Goal: Task Accomplishment & Management: Use online tool/utility

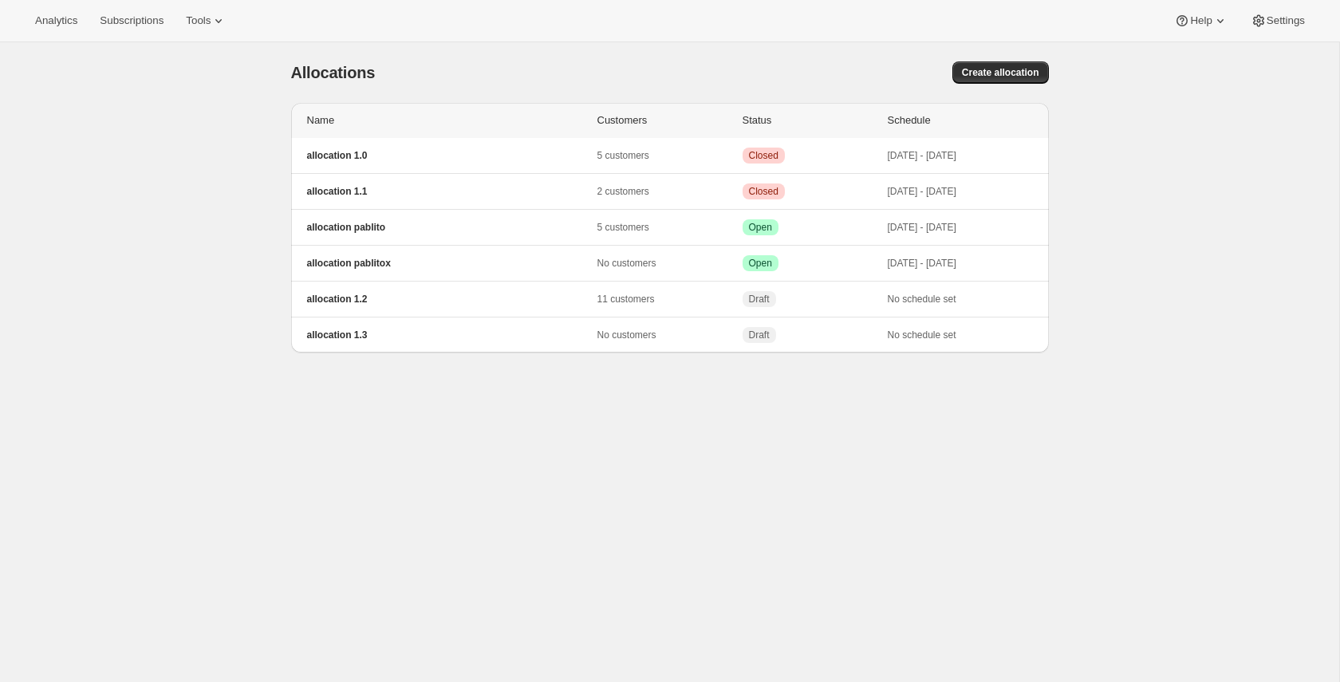
click at [191, 124] on div "[object Object]. This page is ready Allocations Create allocation Name Customer…" at bounding box center [670, 383] width 1340 height 682
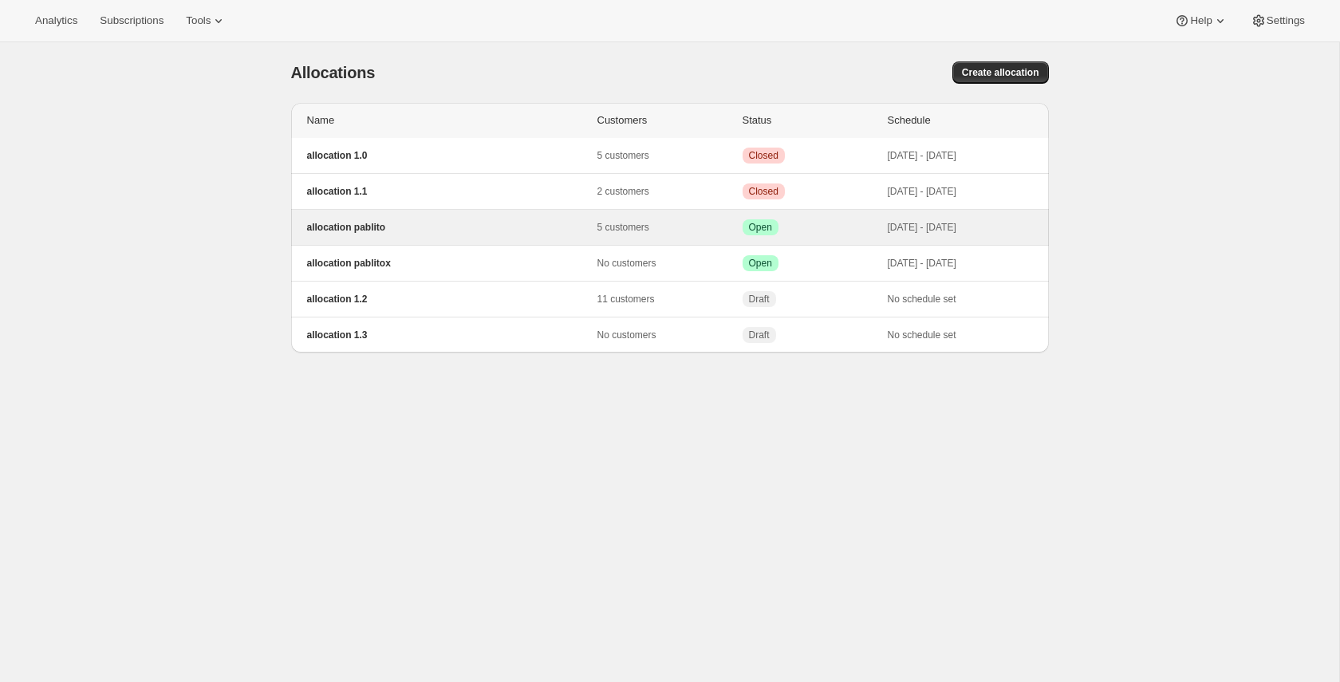
click at [412, 231] on p "allocation pablito" at bounding box center [452, 227] width 290 height 13
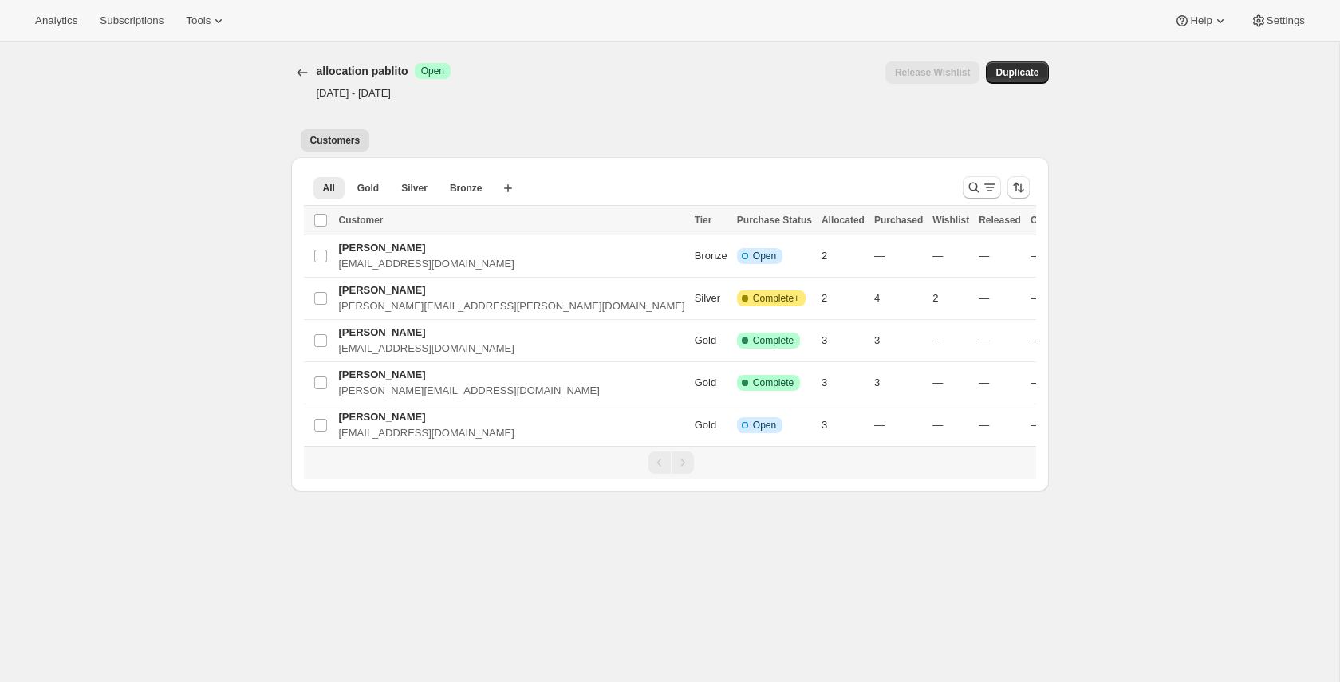
click at [170, 253] on div "[object Object]. This page is ready allocation pablito Success Open Oct 1, 2025…" at bounding box center [670, 383] width 1340 height 682
click at [265, 306] on div "[object Object]. This page is ready allocation pablito Success Open Oct 1, 2025…" at bounding box center [670, 383] width 1340 height 682
click at [318, 428] on input "Select Item" at bounding box center [320, 425] width 13 height 13
checkbox input "true"
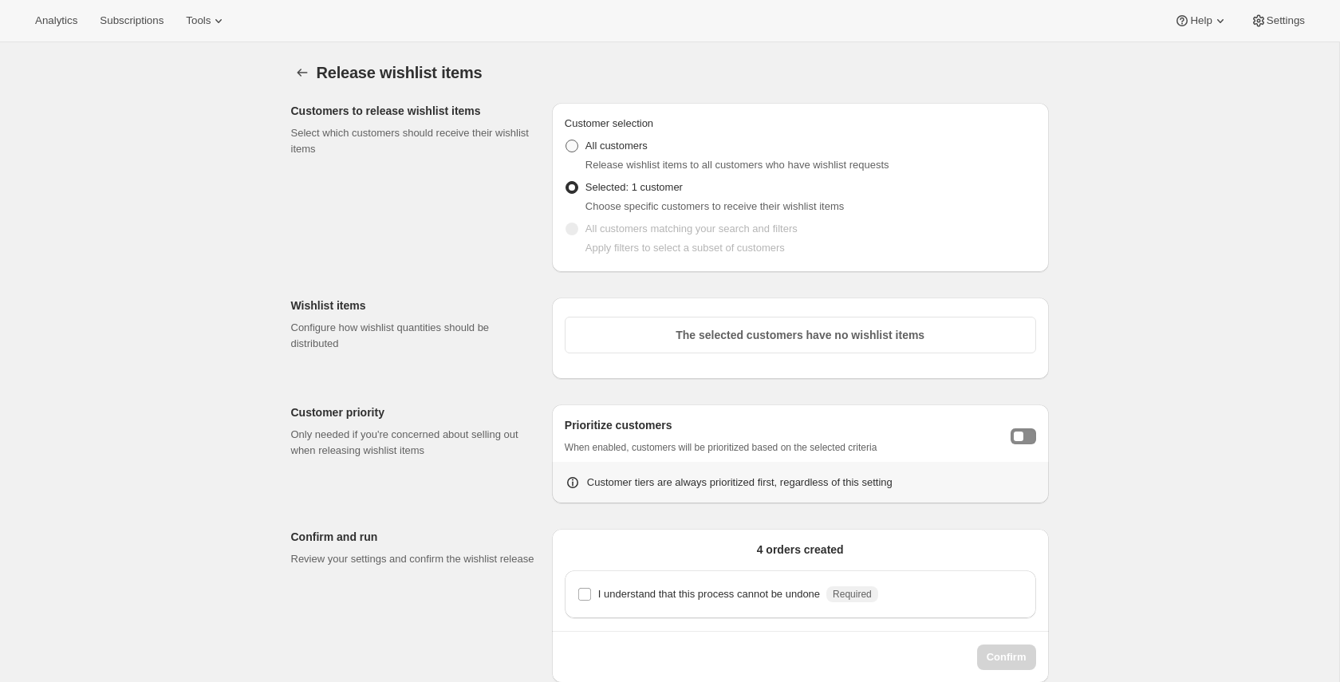
click at [570, 137] on label "All customers" at bounding box center [606, 146] width 83 height 22
click at [566, 140] on input "All customers" at bounding box center [566, 140] width 1 height 1
radio input "true"
click at [231, 243] on div "Release wishlist items. This page is ready Release wishlist items Customers to …" at bounding box center [670, 383] width 1340 height 682
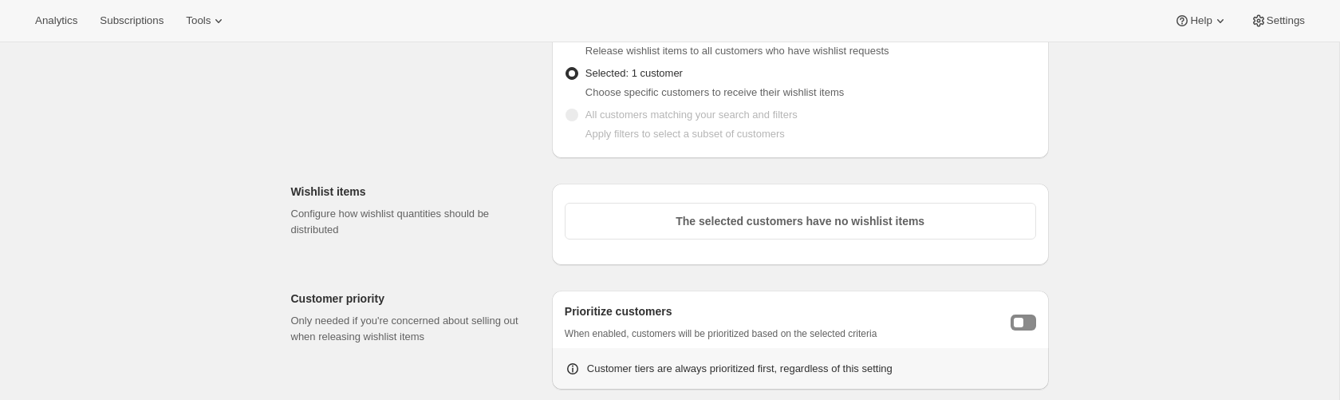
scroll to position [35, 0]
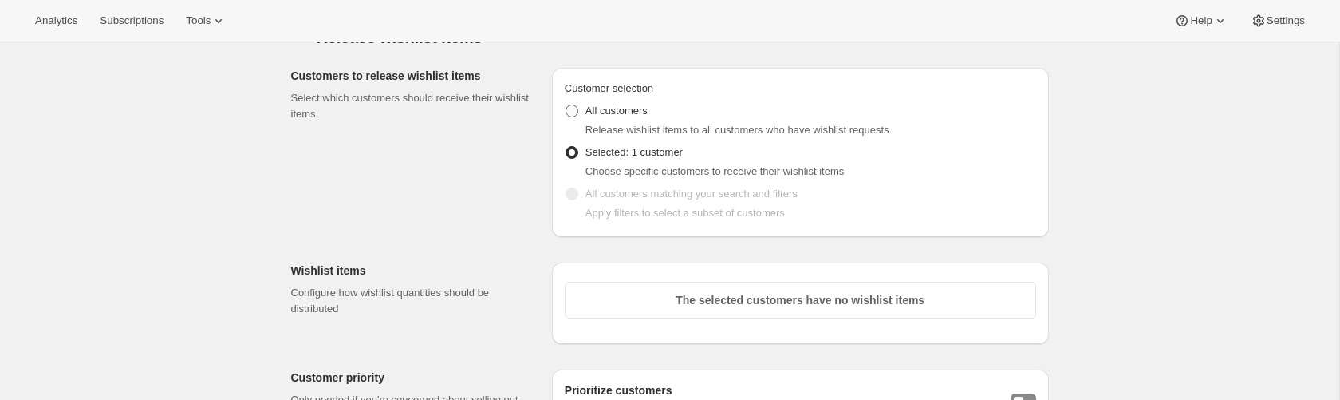
click at [574, 112] on span at bounding box center [572, 111] width 13 height 13
click at [566, 105] on input "All customers" at bounding box center [566, 105] width 1 height 1
radio input "true"
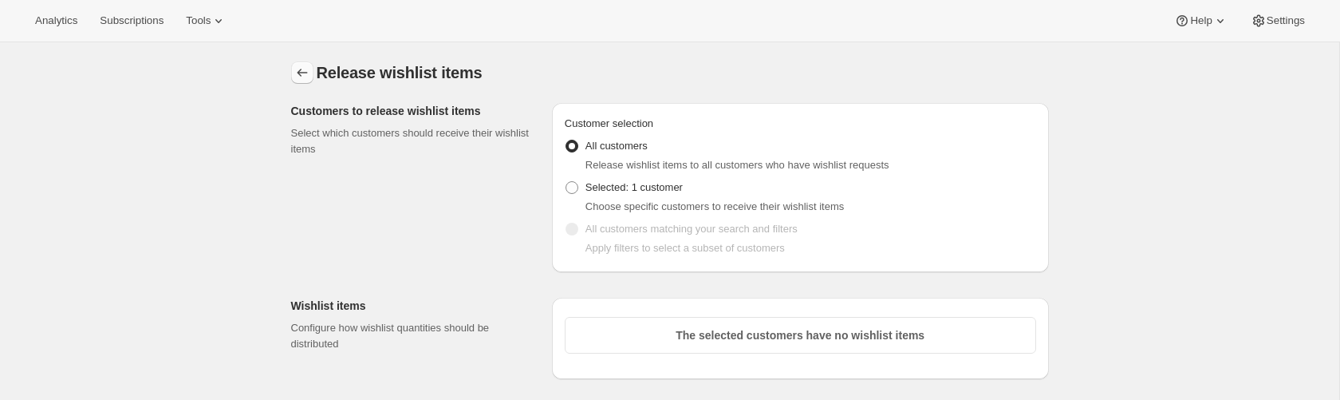
click at [302, 70] on icon "Back to allocation" at bounding box center [302, 73] width 16 height 16
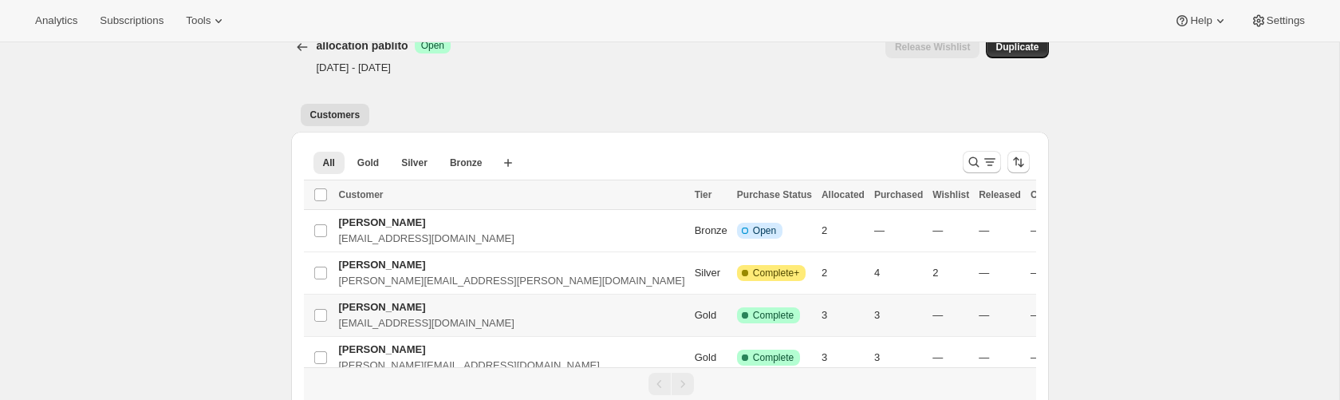
scroll to position [93, 0]
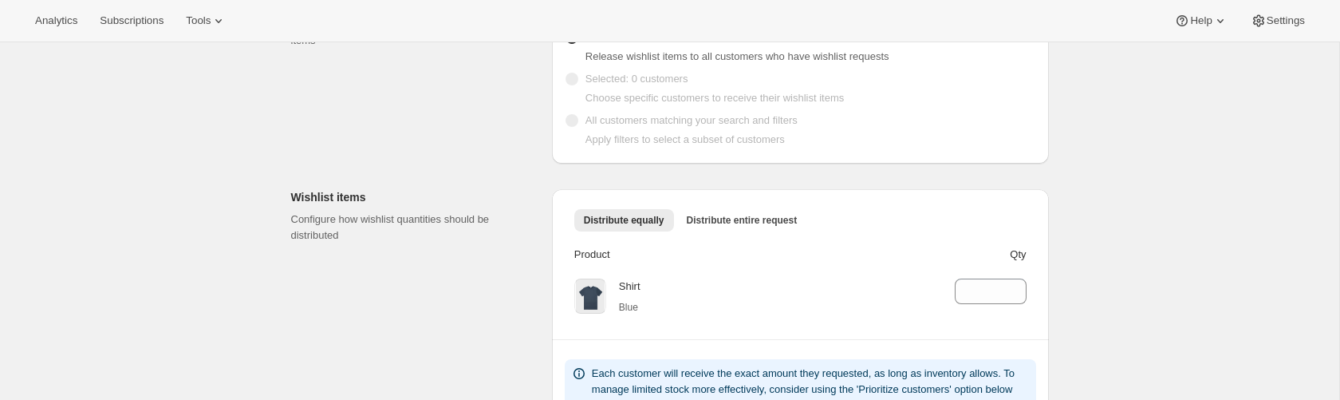
scroll to position [124, 0]
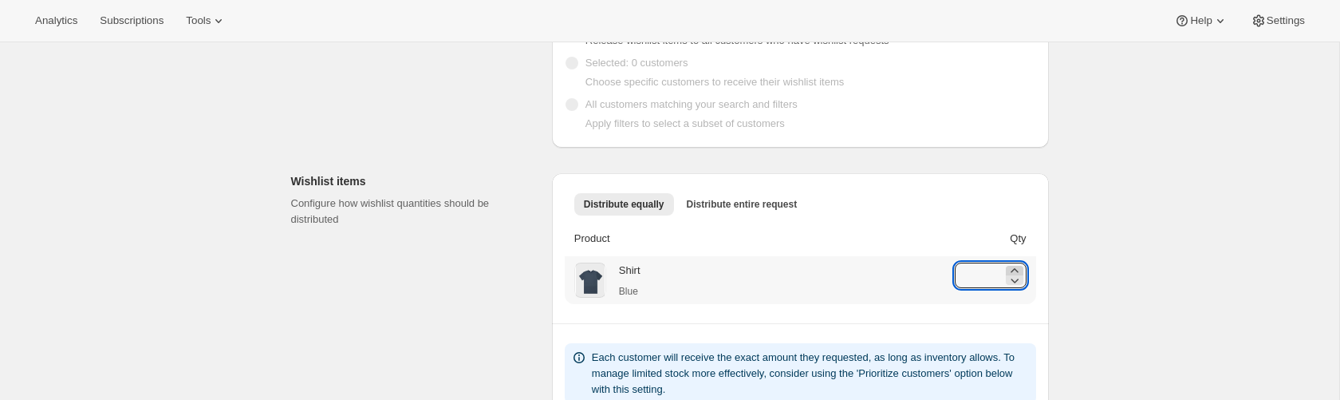
click at [1022, 264] on icon at bounding box center [1015, 270] width 16 height 16
click at [1018, 270] on icon at bounding box center [1015, 270] width 16 height 16
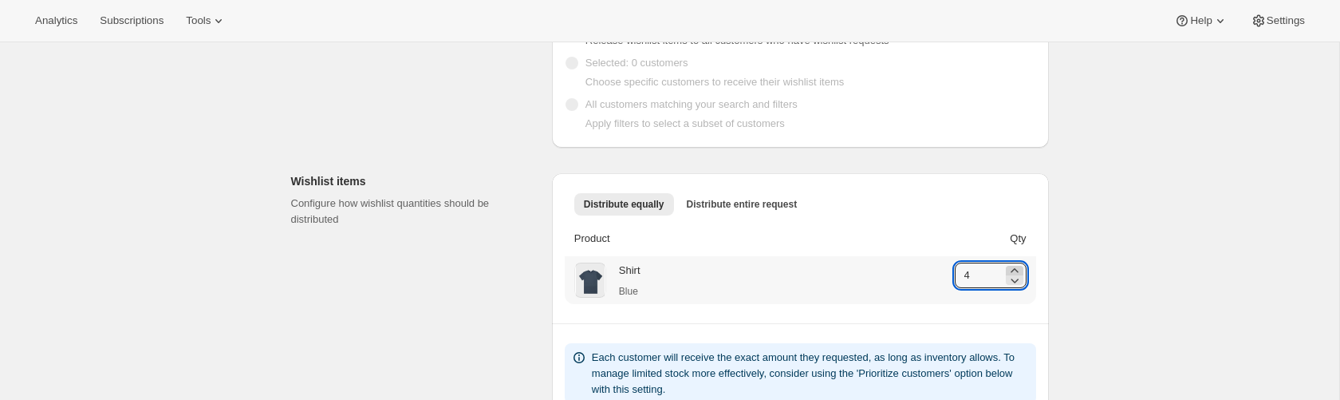
type input "5"
click at [1090, 263] on div "Release wishlist items. This page is ready Release wishlist items Customers to …" at bounding box center [670, 325] width 1340 height 815
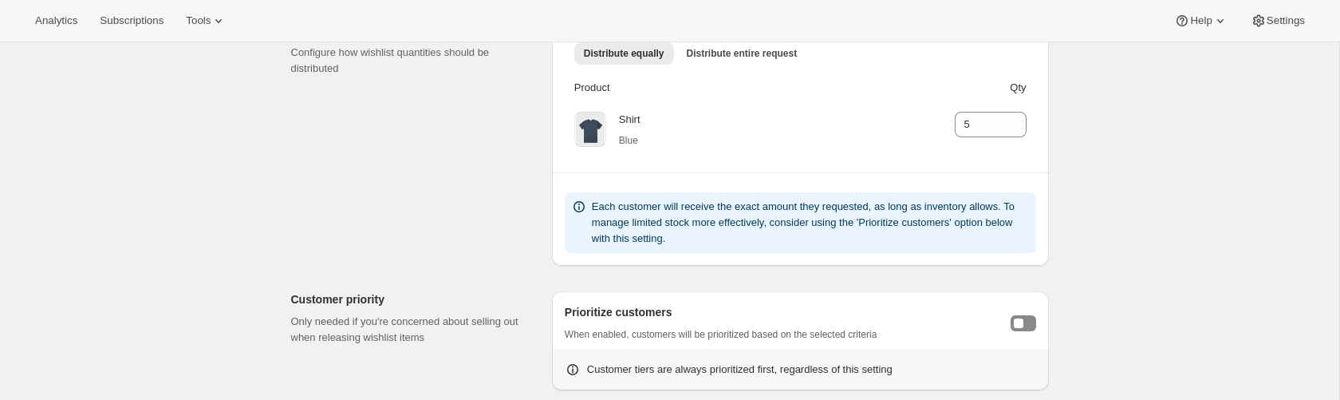
scroll to position [458, 0]
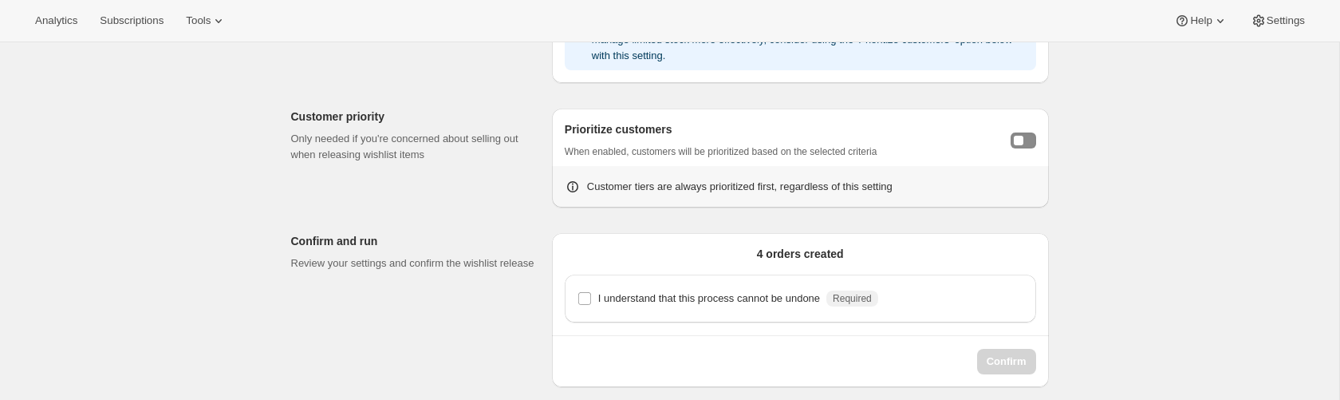
click at [1028, 148] on div "Prioritize customers When enabled, customers will be prioritized based on the s…" at bounding box center [801, 140] width 472 height 38
click at [1024, 143] on button "Toggle customer prioritization" at bounding box center [1024, 140] width 26 height 16
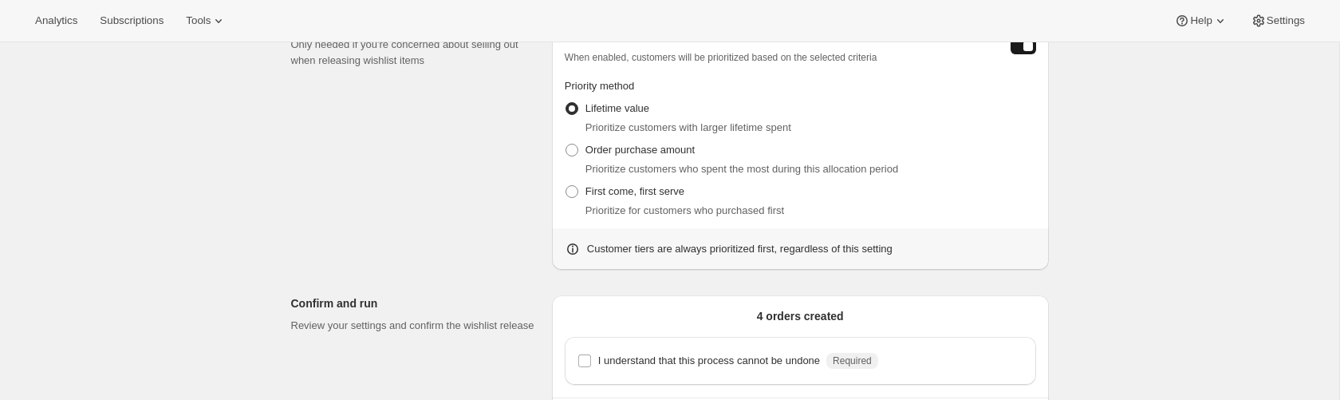
scroll to position [614, 0]
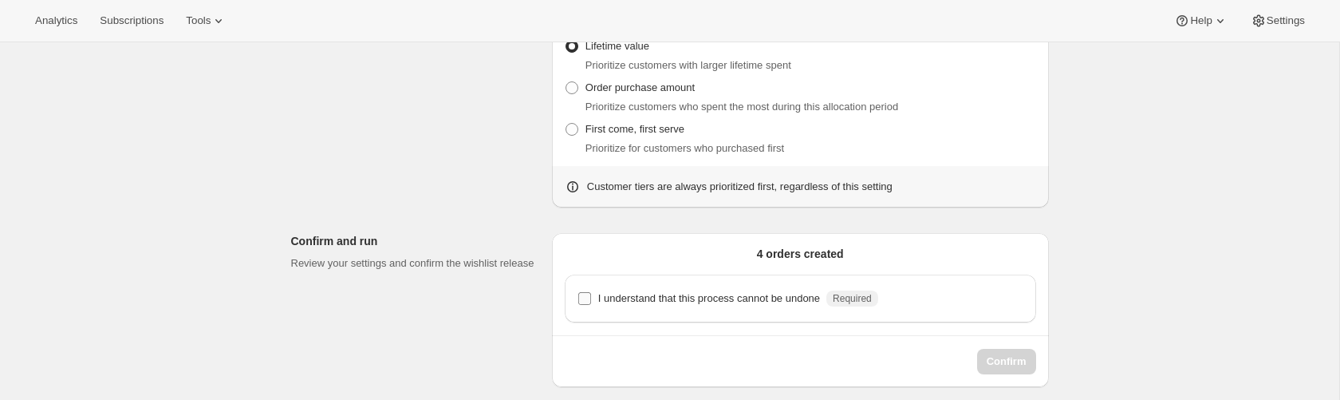
click at [708, 303] on p "I understand that this process cannot be undone" at bounding box center [709, 298] width 222 height 16
click at [591, 303] on input "I understand that this process cannot be undone Required" at bounding box center [584, 298] width 13 height 13
checkbox input "true"
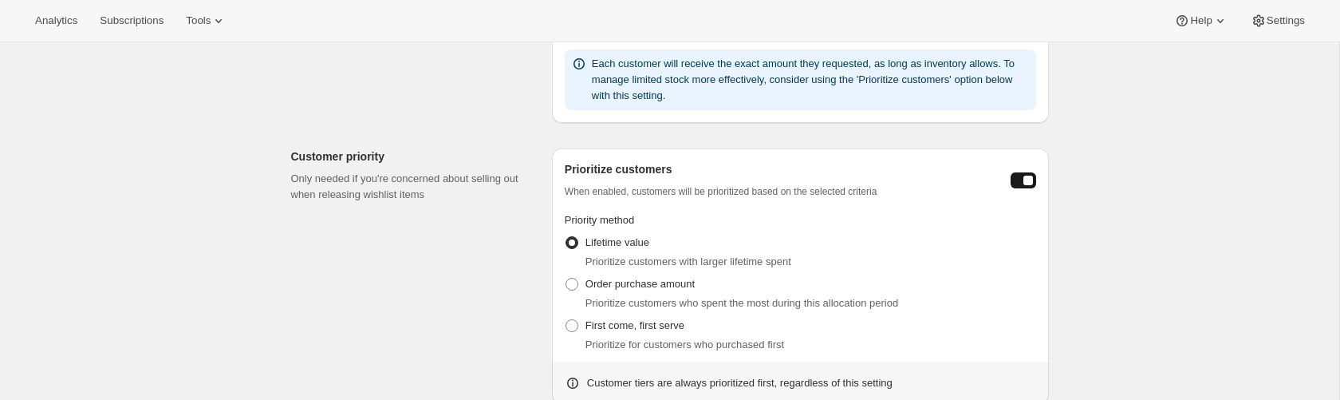
scroll to position [381, 0]
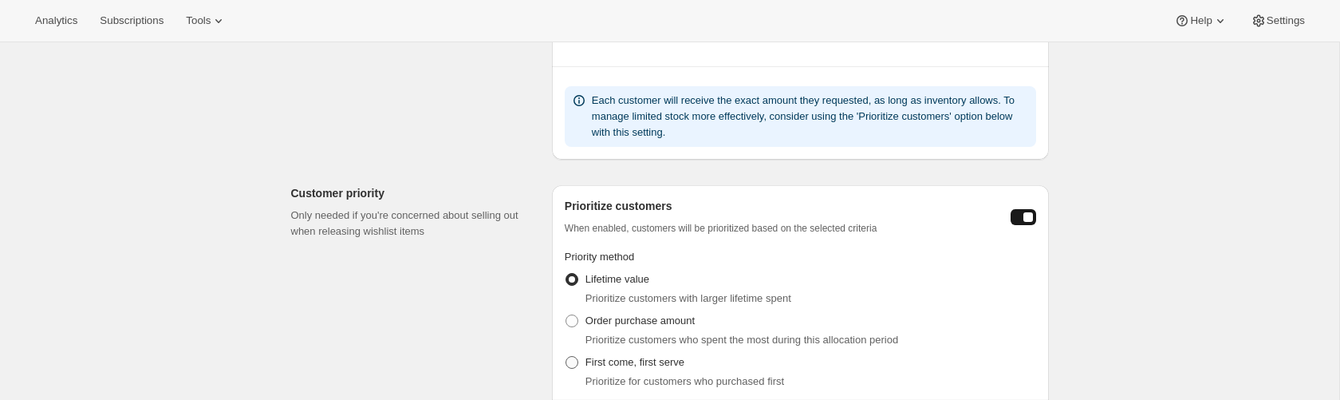
click at [652, 369] on span "First come, first serve" at bounding box center [635, 362] width 99 height 16
click at [566, 357] on input "First come, first serve" at bounding box center [566, 356] width 1 height 1
radio input "true"
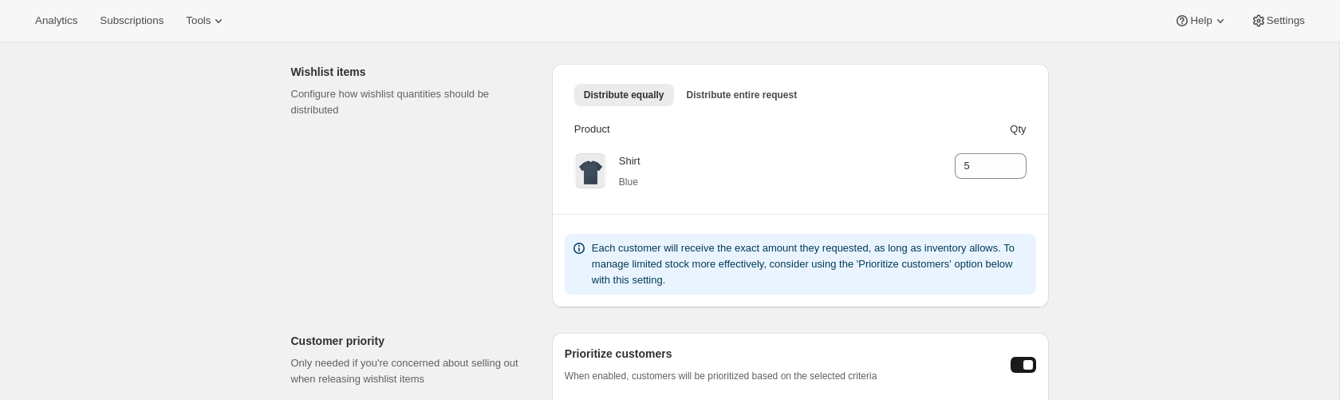
scroll to position [145, 0]
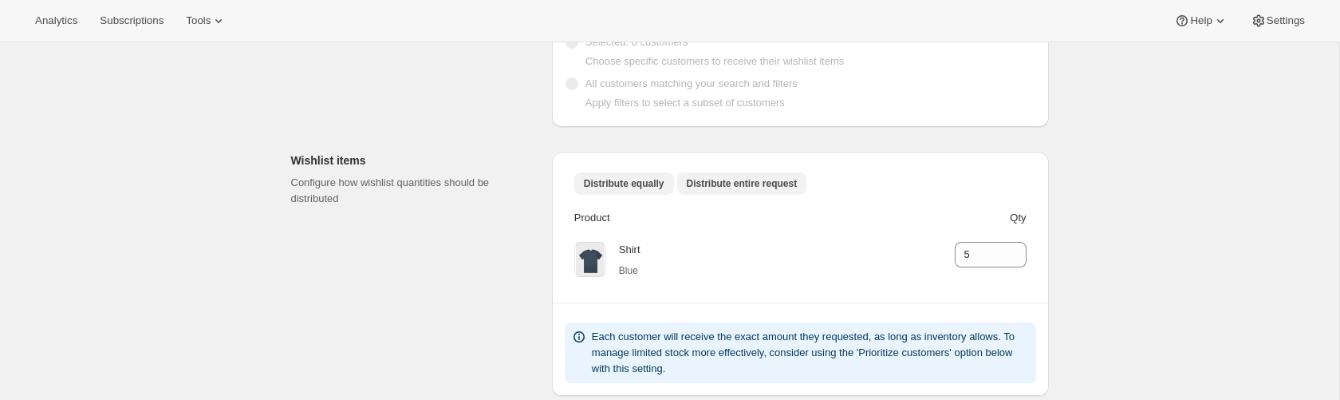
click at [752, 184] on span "Distribute entire request" at bounding box center [742, 183] width 111 height 13
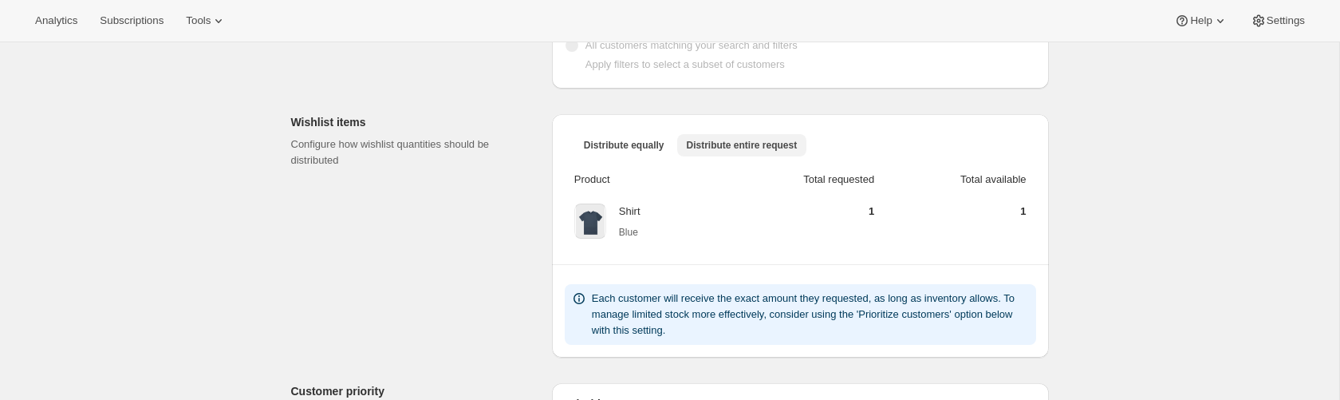
scroll to position [187, 0]
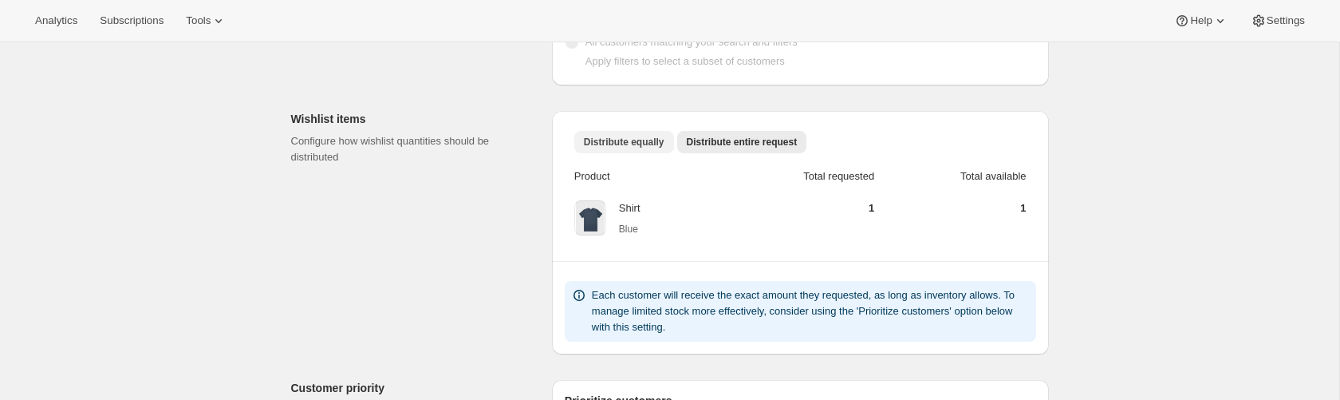
click at [651, 136] on span "Distribute equally" at bounding box center [624, 142] width 81 height 13
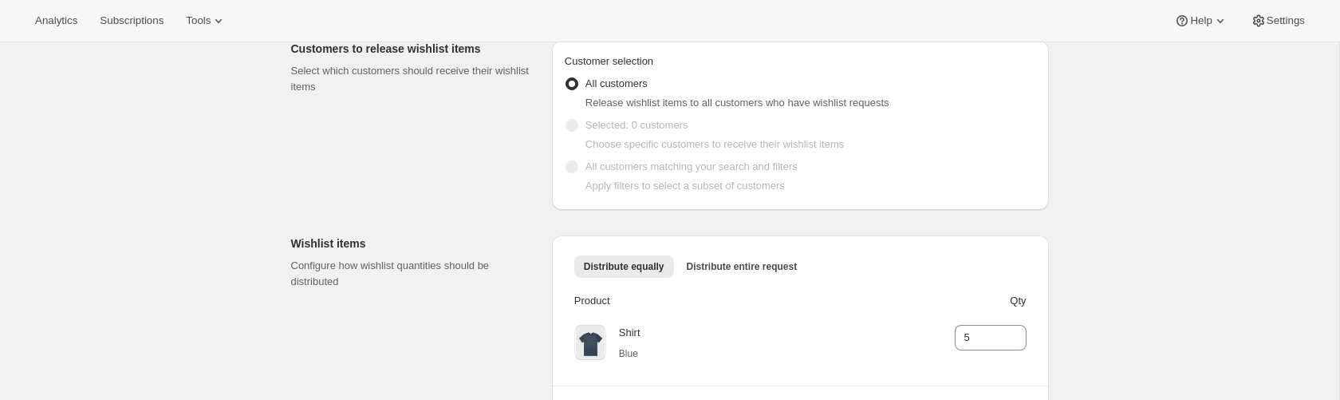
scroll to position [154, 0]
